Goal: Information Seeking & Learning: Learn about a topic

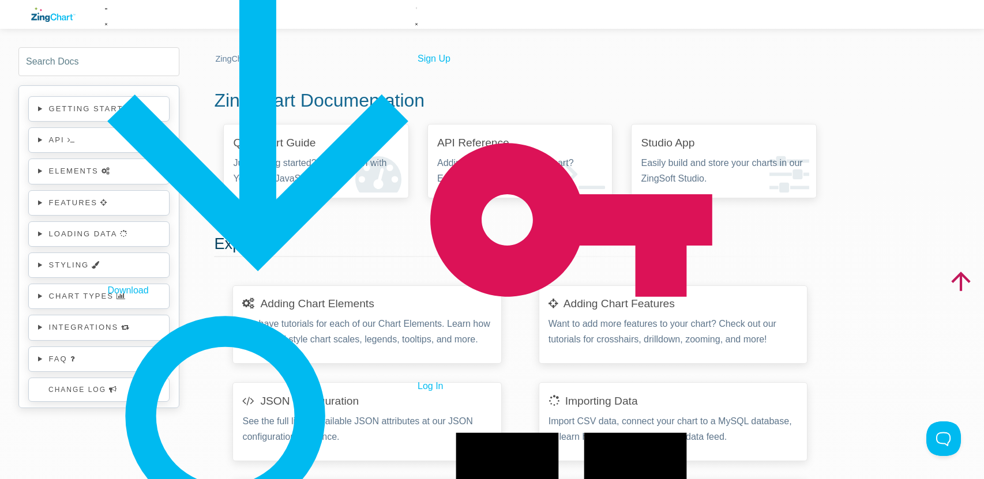
click at [116, 181] on details "elements" at bounding box center [98, 171] width 141 height 25
click at [49, 175] on link "elements" at bounding box center [80, 171] width 62 height 13
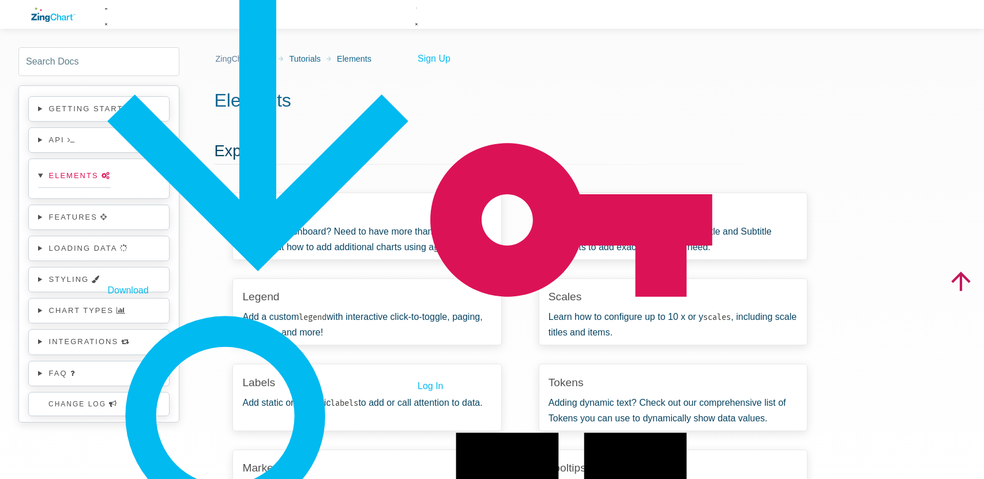
click at [40, 217] on summary "features" at bounding box center [73, 217] width 71 height 13
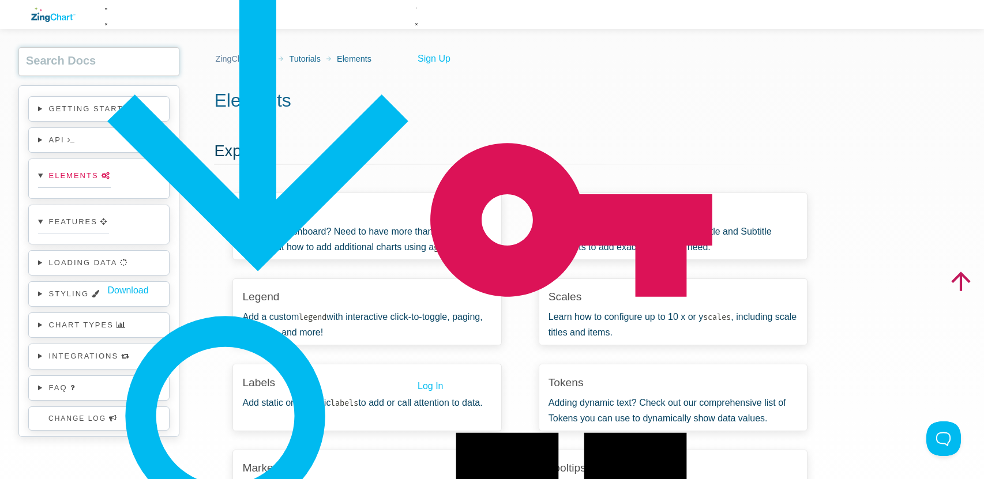
click at [94, 64] on input "search input" at bounding box center [98, 61] width 161 height 29
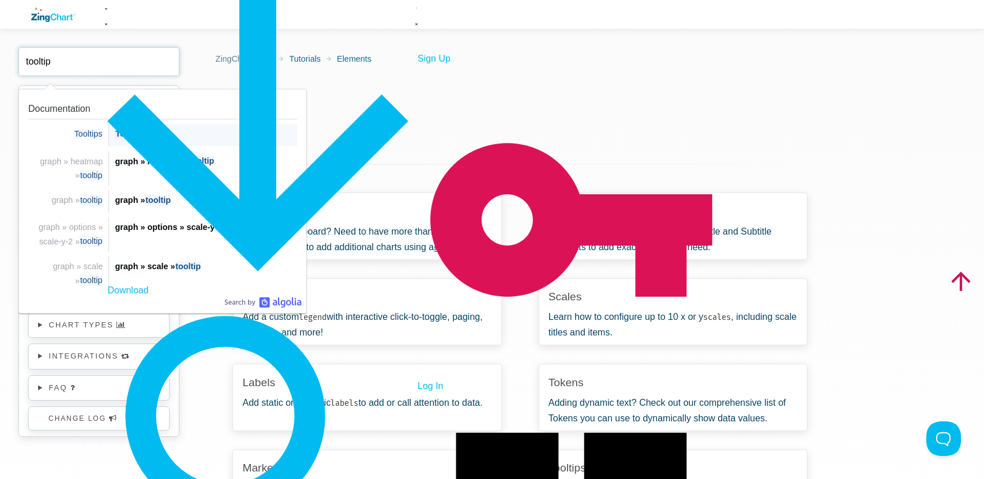
click at [170, 140] on div "Tooltips" at bounding box center [206, 134] width 182 height 14
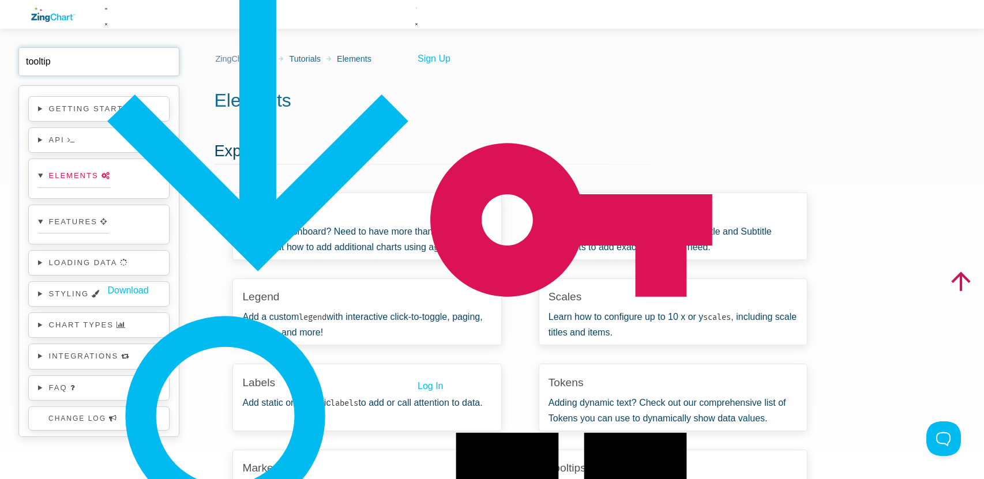
type input "tooltip"
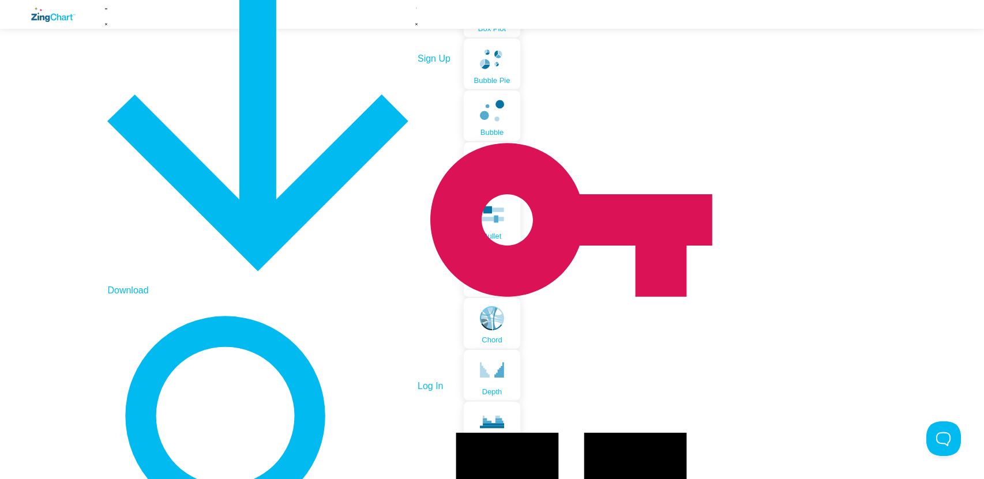
scroll to position [2537, 0]
